Goal: Complete application form

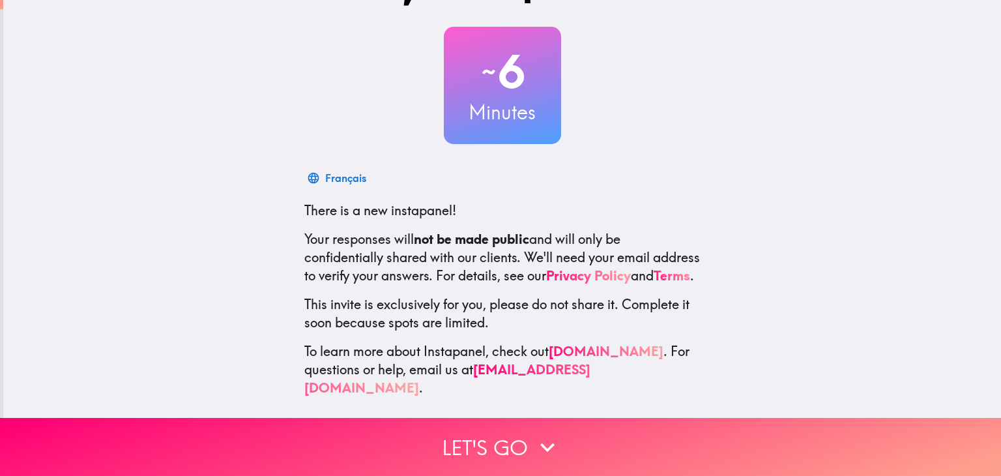
scroll to position [68, 0]
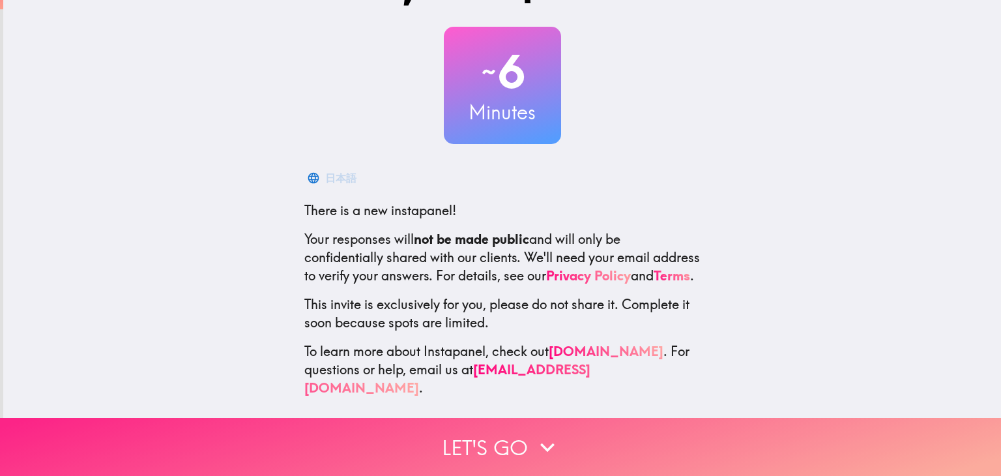
click at [500, 424] on button "Let's go" at bounding box center [500, 447] width 1001 height 58
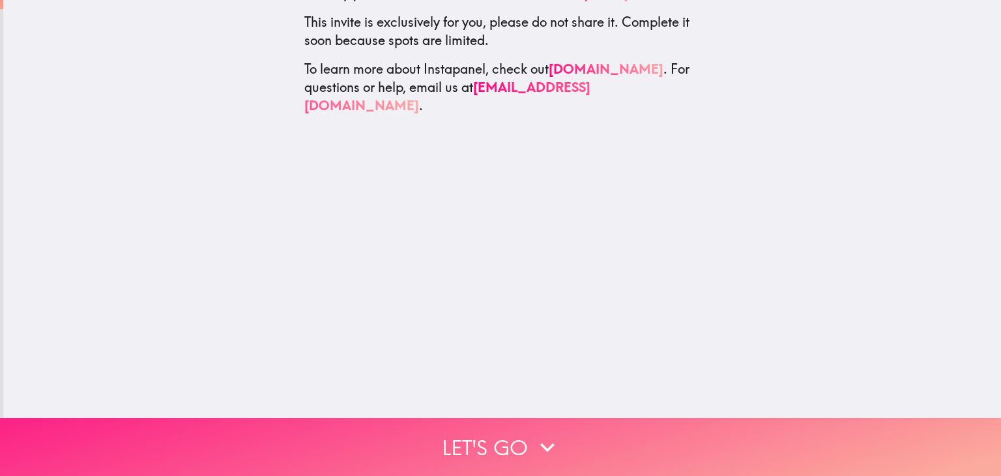
scroll to position [0, 0]
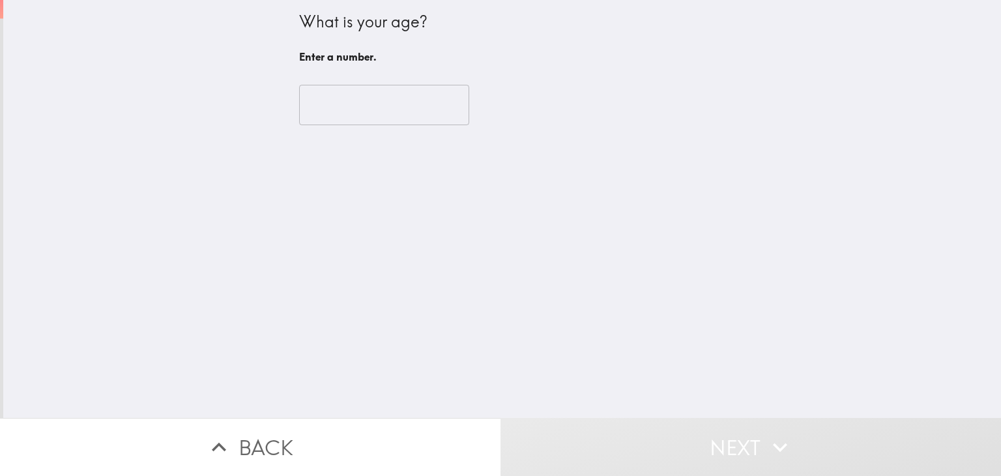
click at [343, 98] on input "number" at bounding box center [384, 105] width 170 height 40
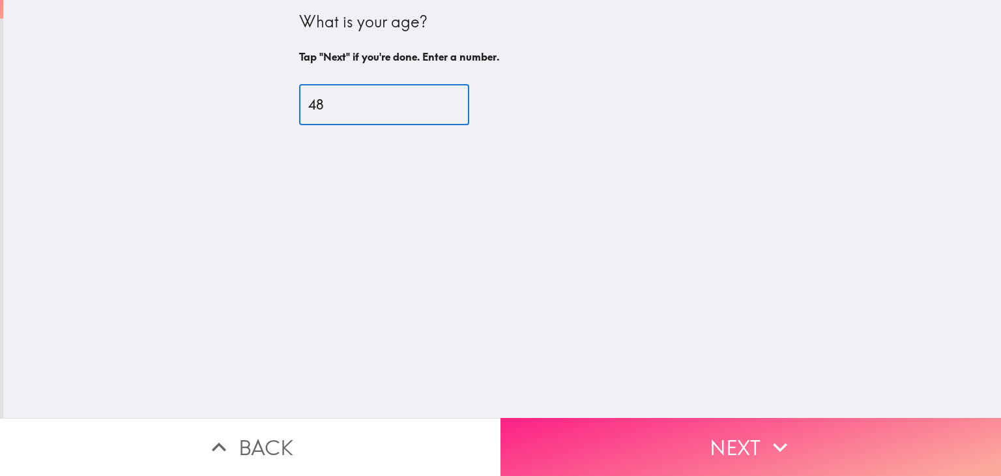
type input "48"
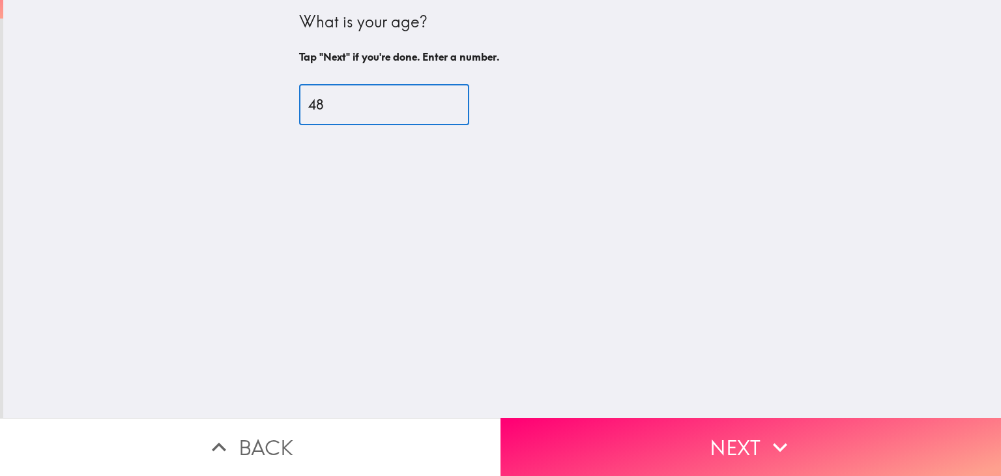
click at [687, 418] on button "Next" at bounding box center [750, 447] width 500 height 58
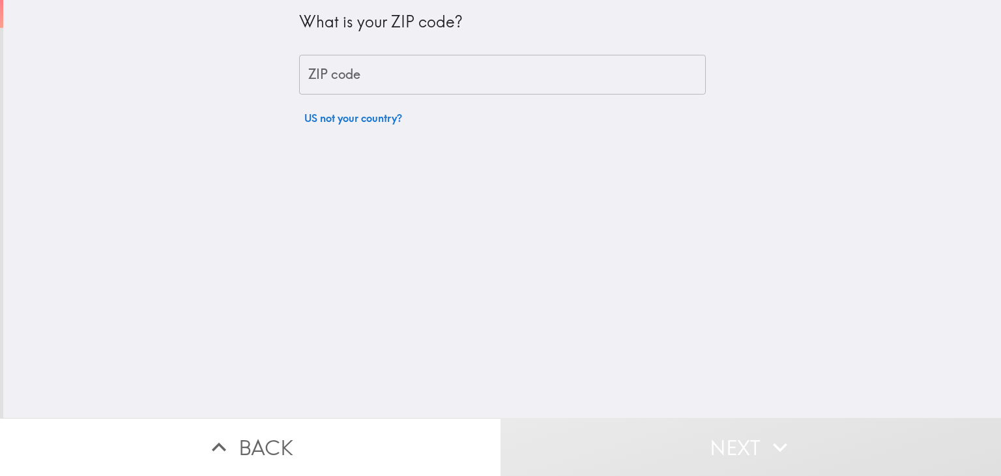
click at [345, 81] on input "ZIP code" at bounding box center [502, 75] width 407 height 40
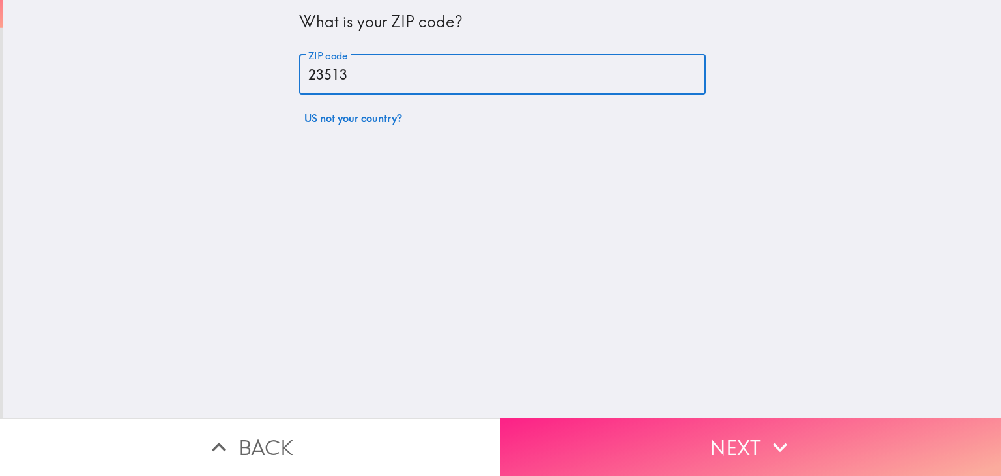
type input "23513"
click at [701, 418] on button "Next" at bounding box center [750, 447] width 500 height 58
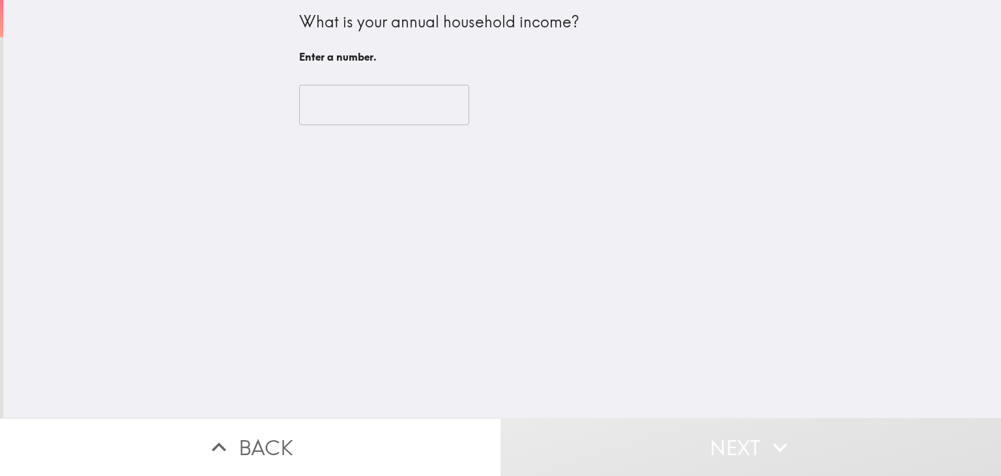
click at [383, 113] on input "number" at bounding box center [384, 105] width 170 height 40
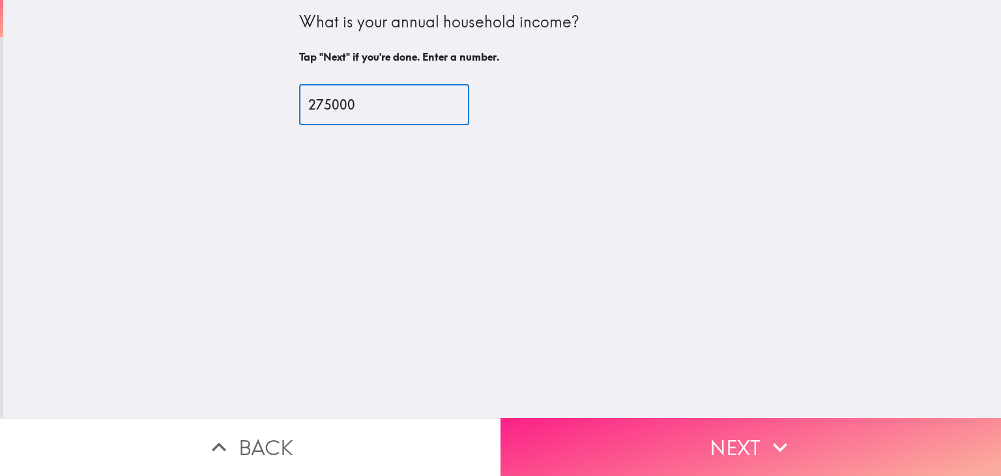
type input "275000"
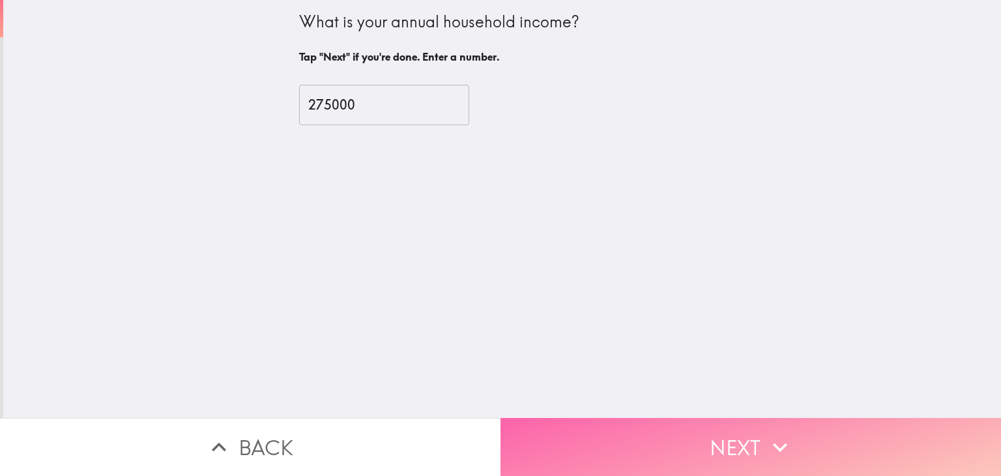
click at [745, 418] on button "Next" at bounding box center [750, 447] width 500 height 58
